Goal: Task Accomplishment & Management: Use online tool/utility

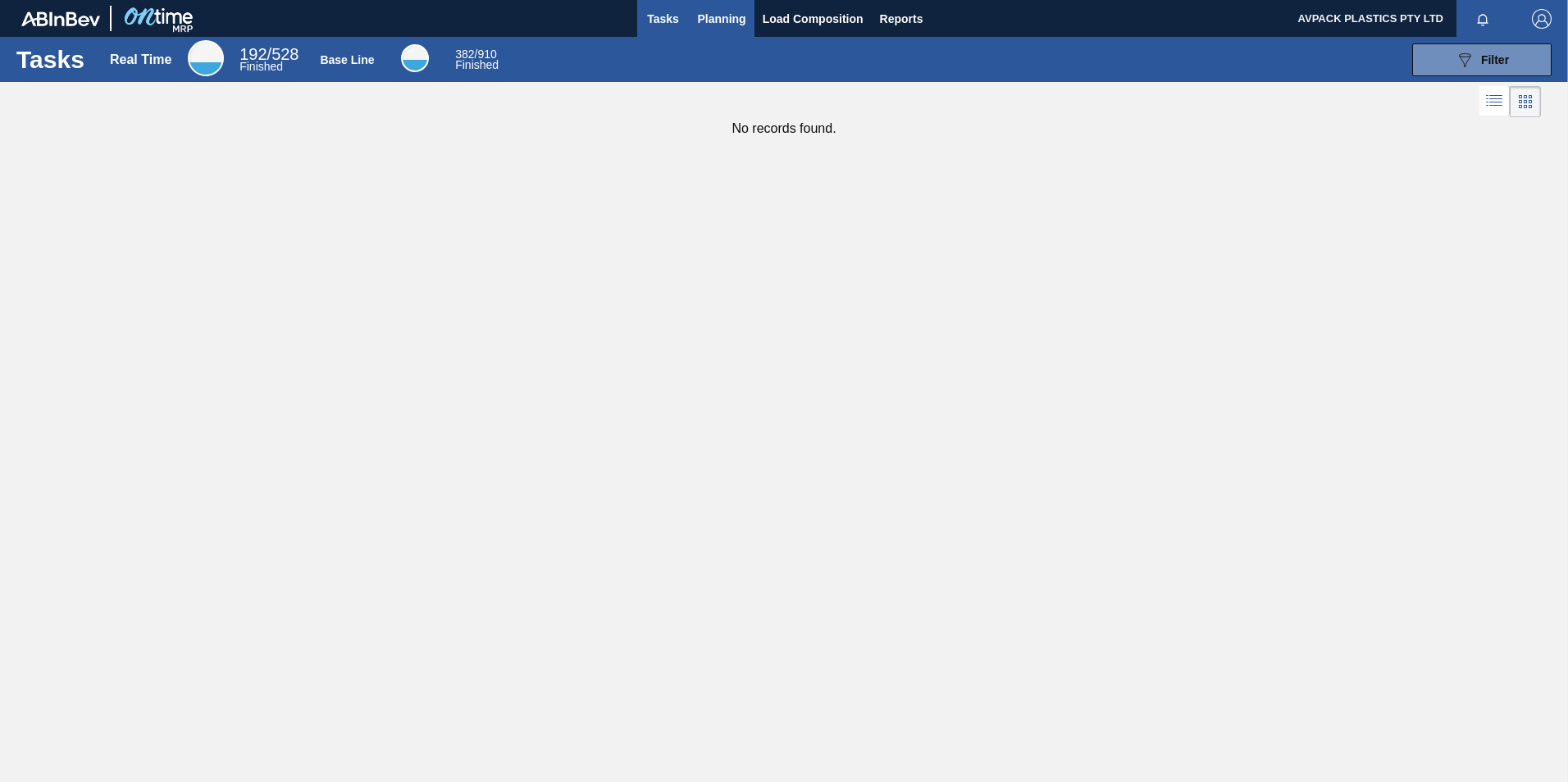
click at [716, 19] on span "Planning" at bounding box center [722, 19] width 49 height 19
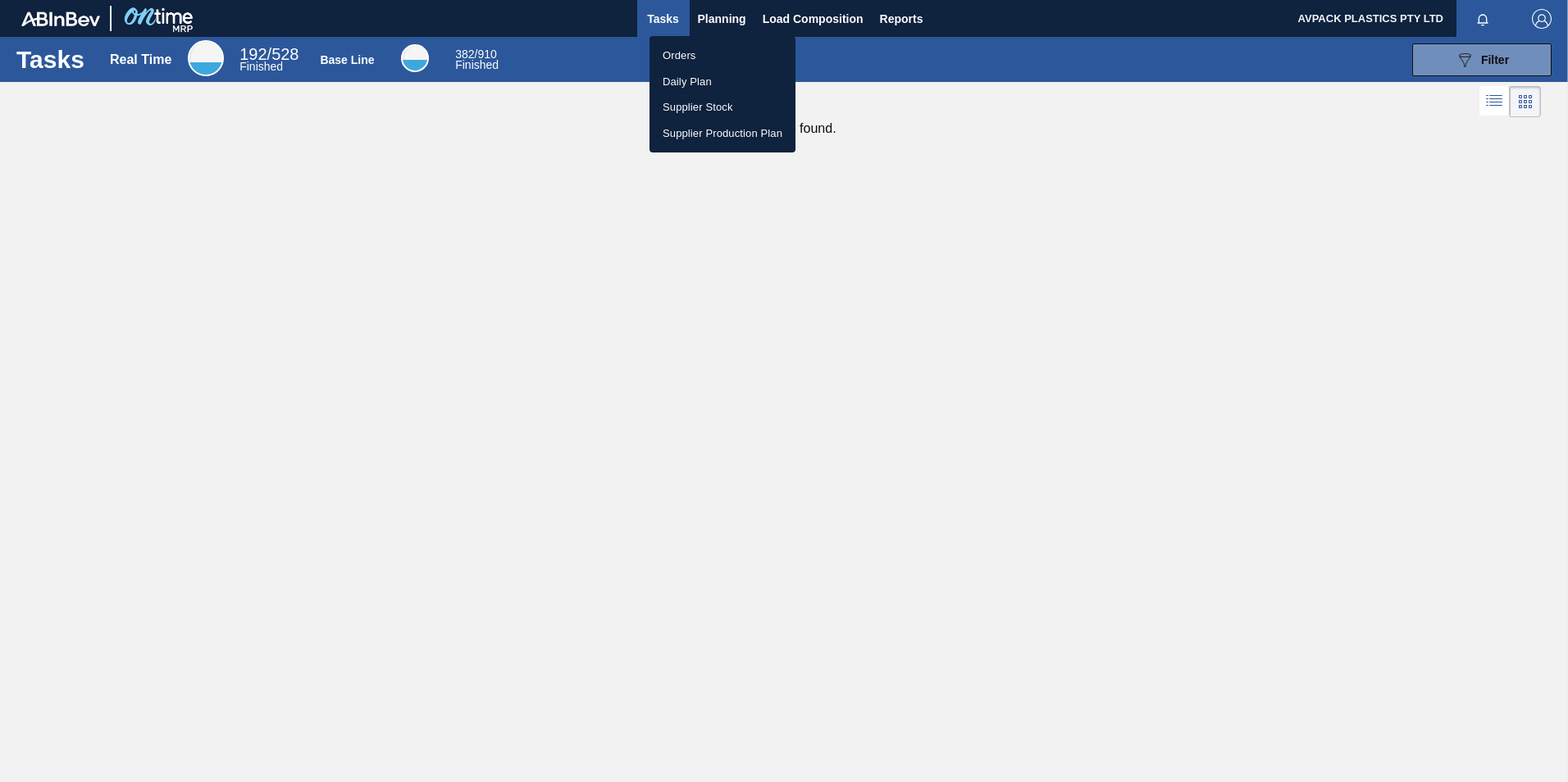
click at [709, 48] on li "Orders" at bounding box center [723, 56] width 146 height 26
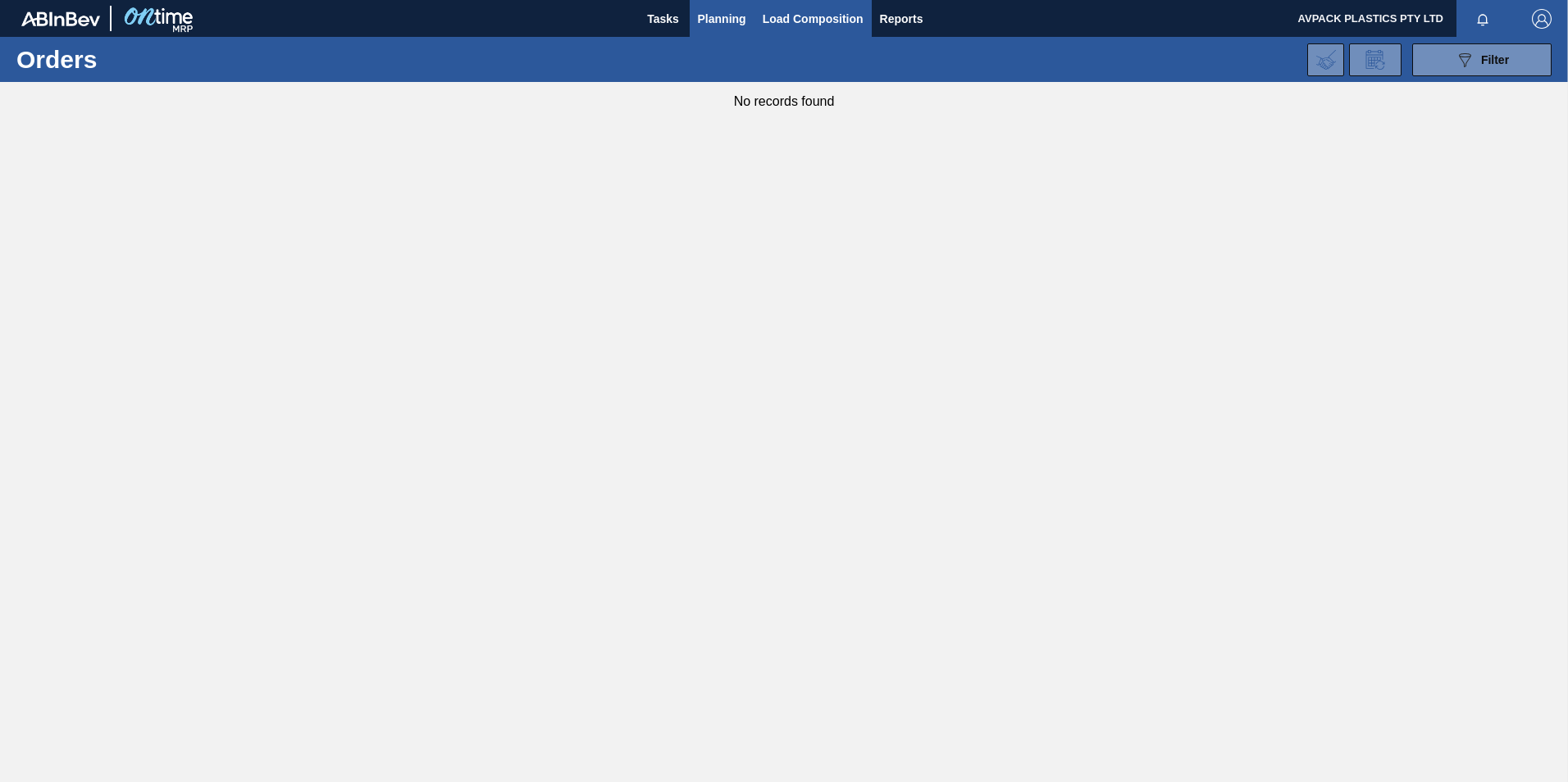
click at [773, 14] on span "Load Composition" at bounding box center [813, 19] width 101 height 19
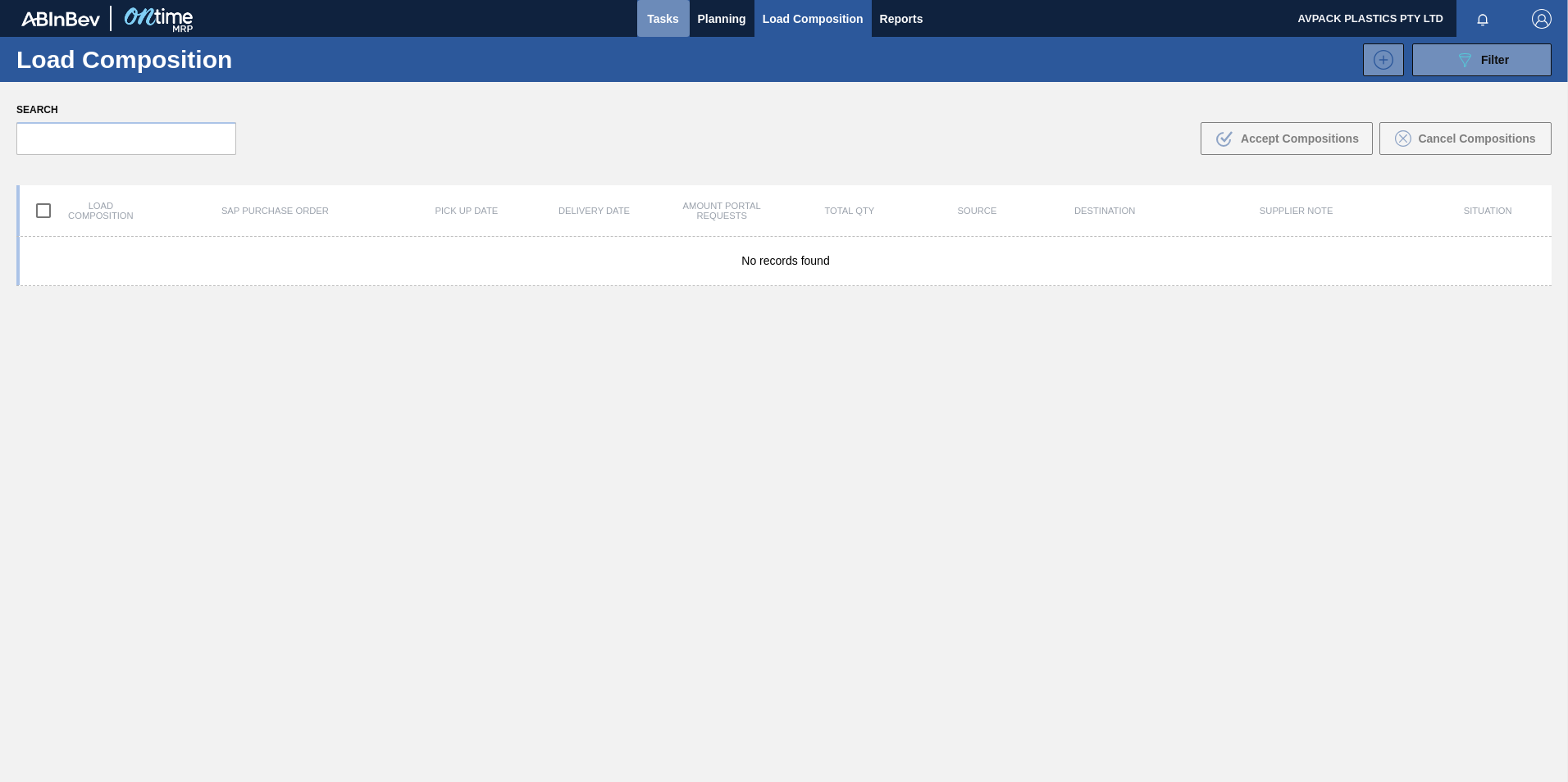
drag, startPoint x: 679, startPoint y: 16, endPoint x: 667, endPoint y: 26, distance: 15.6
click at [677, 16] on span "Tasks" at bounding box center [663, 19] width 36 height 19
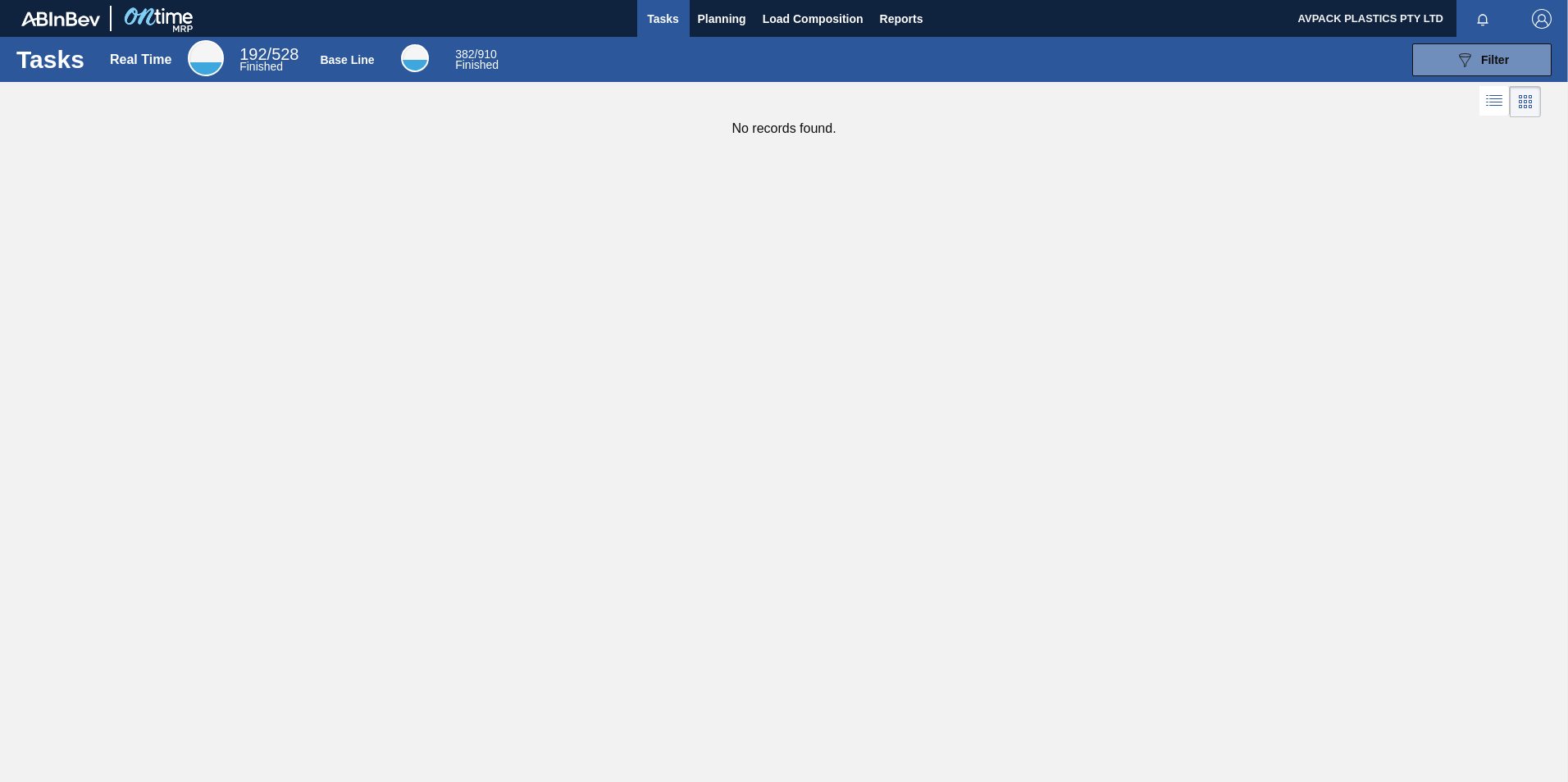
click at [237, 217] on div "Tasks Real Time 192 / 528 Finished Base Line 382 / 910 Finished 089F7B8B-B2A5-4…" at bounding box center [784, 373] width 1568 height 673
click at [743, 10] on span "Planning" at bounding box center [722, 19] width 49 height 19
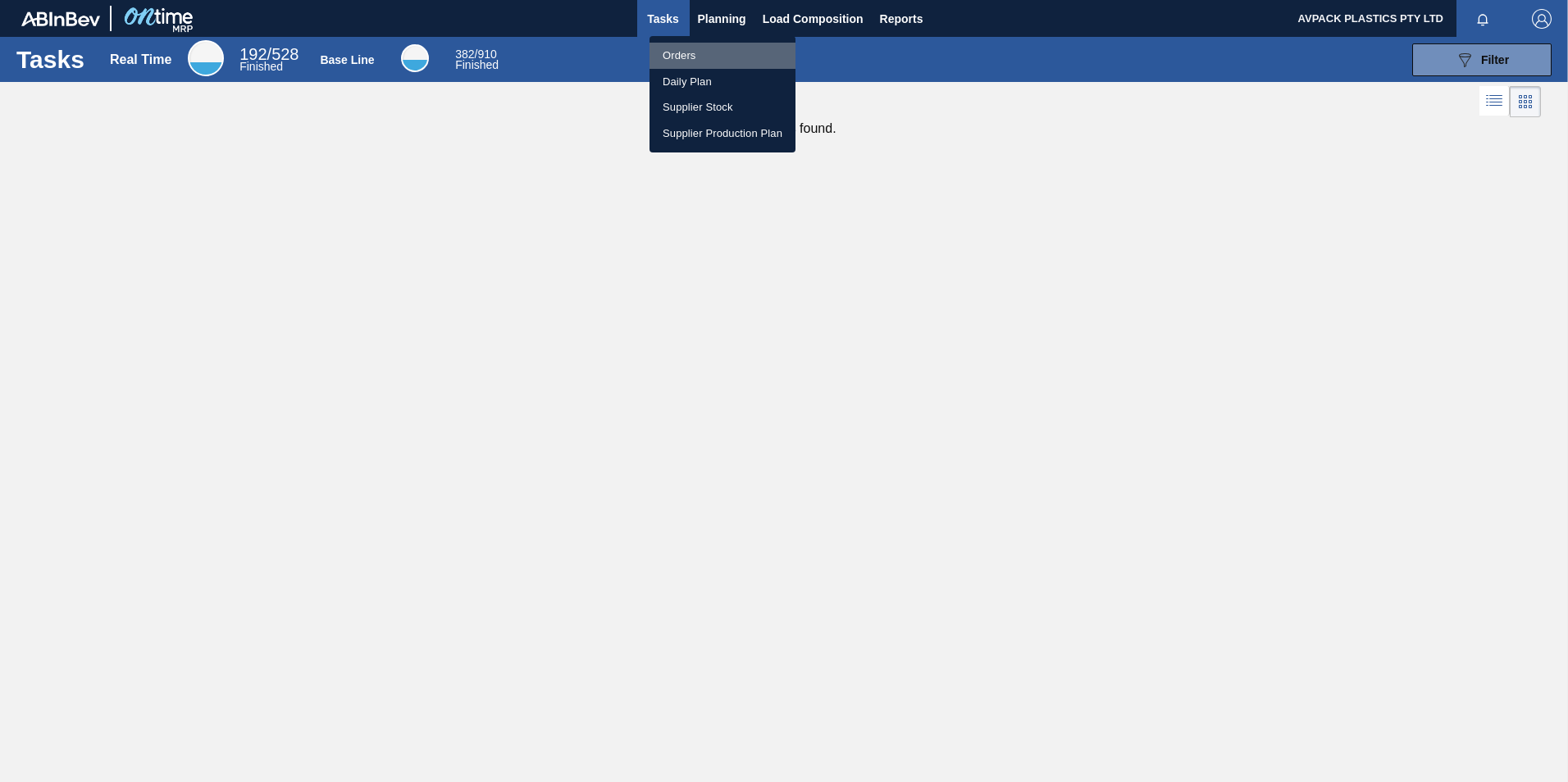
click at [676, 56] on li "Orders" at bounding box center [723, 56] width 146 height 26
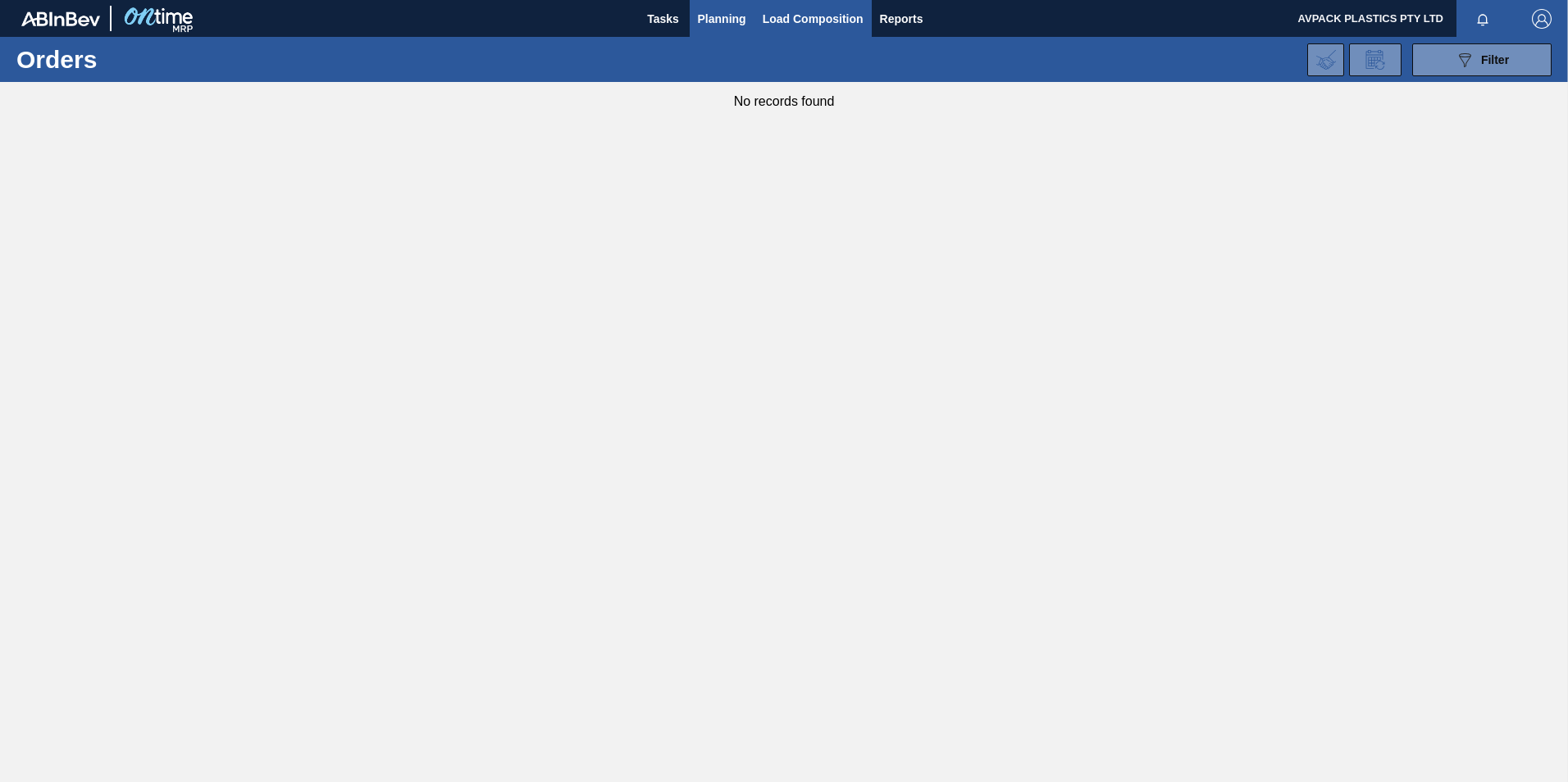
click at [788, 15] on span "Load Composition" at bounding box center [813, 19] width 101 height 19
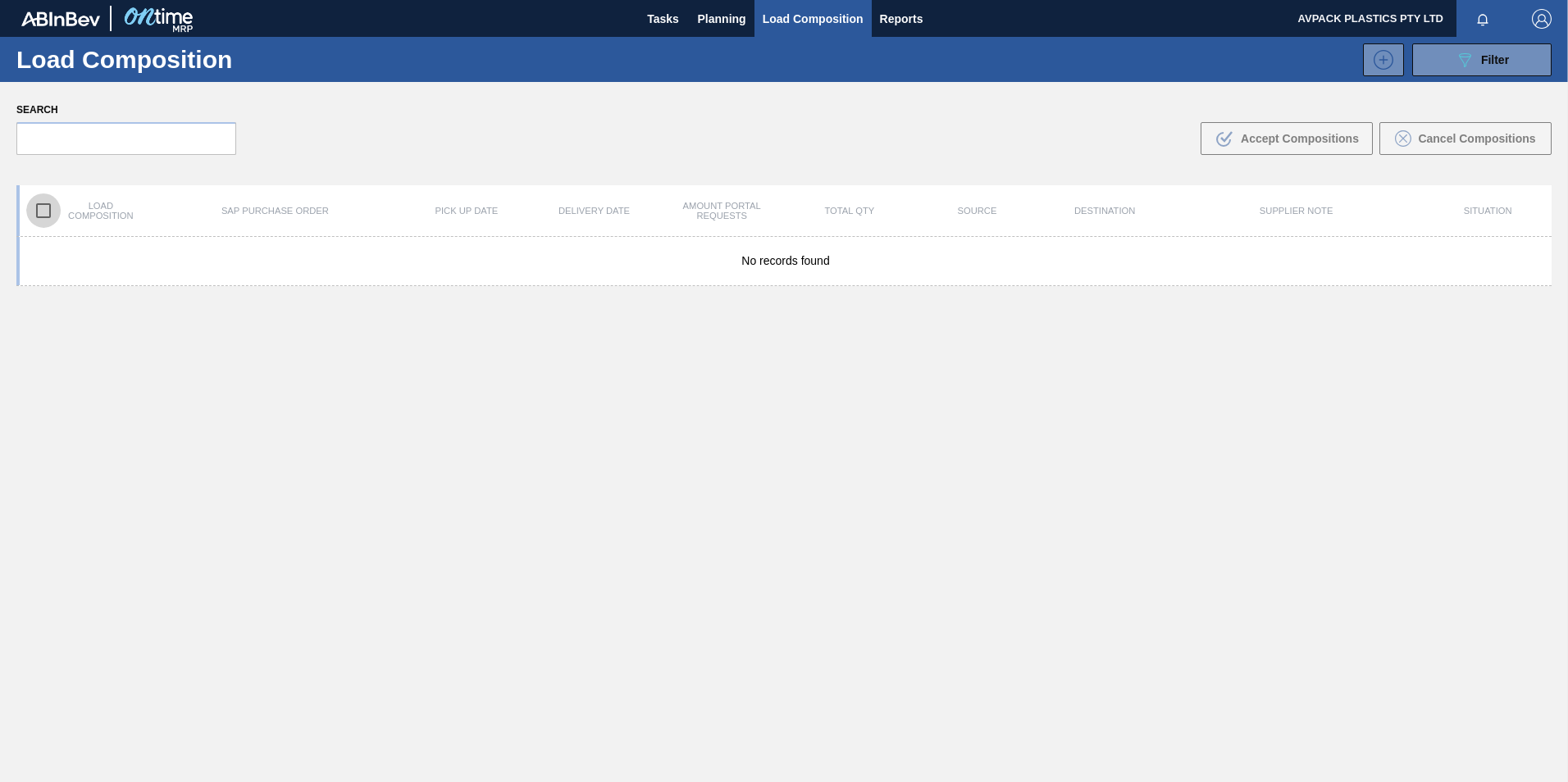
click at [42, 203] on input "checkbox" at bounding box center [43, 211] width 34 height 34
checkbox input "true"
click at [952, 452] on div "No records found" at bounding box center [784, 548] width 1535 height 622
